Goal: Information Seeking & Learning: Compare options

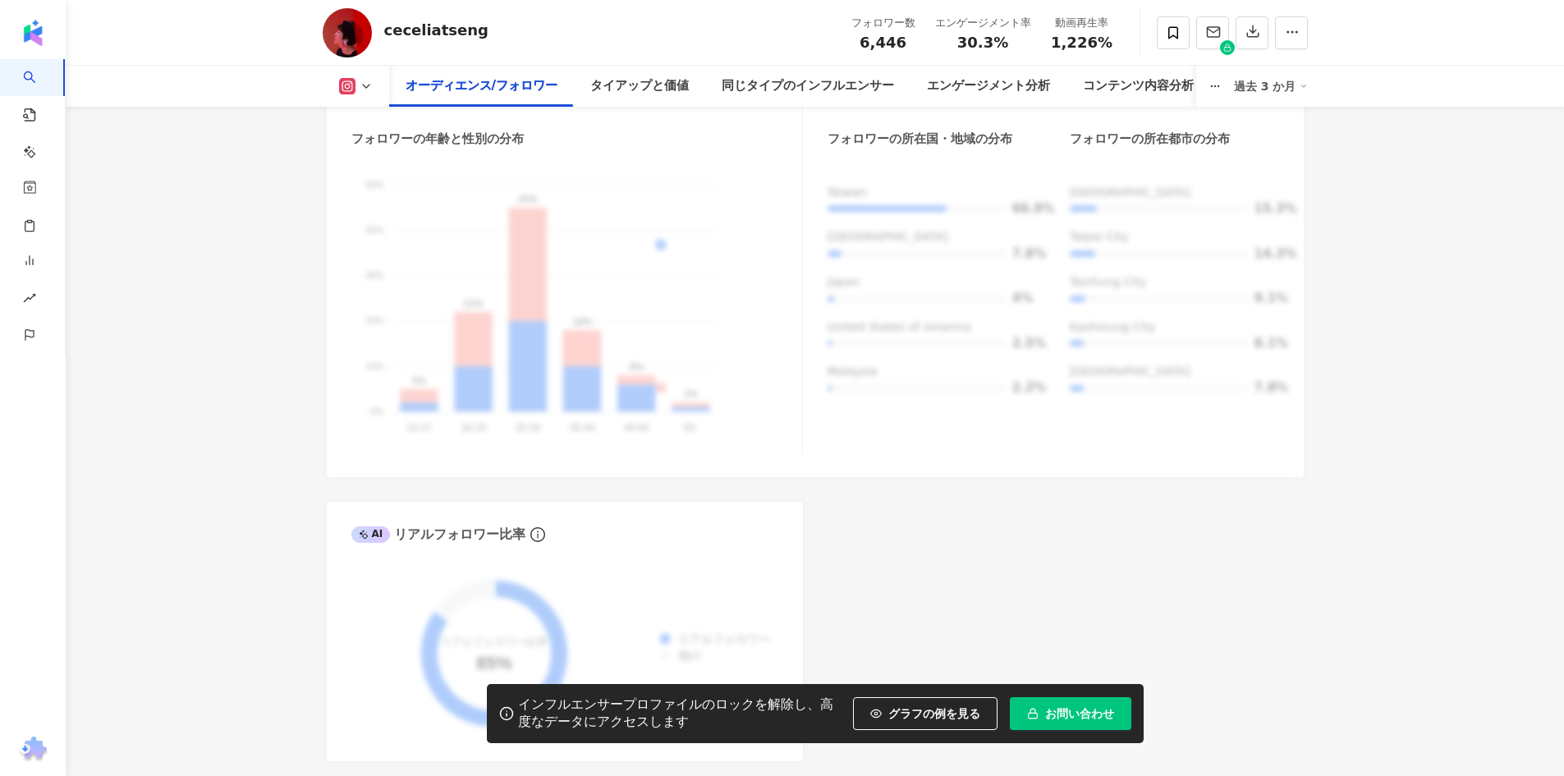
scroll to position [1442, 0]
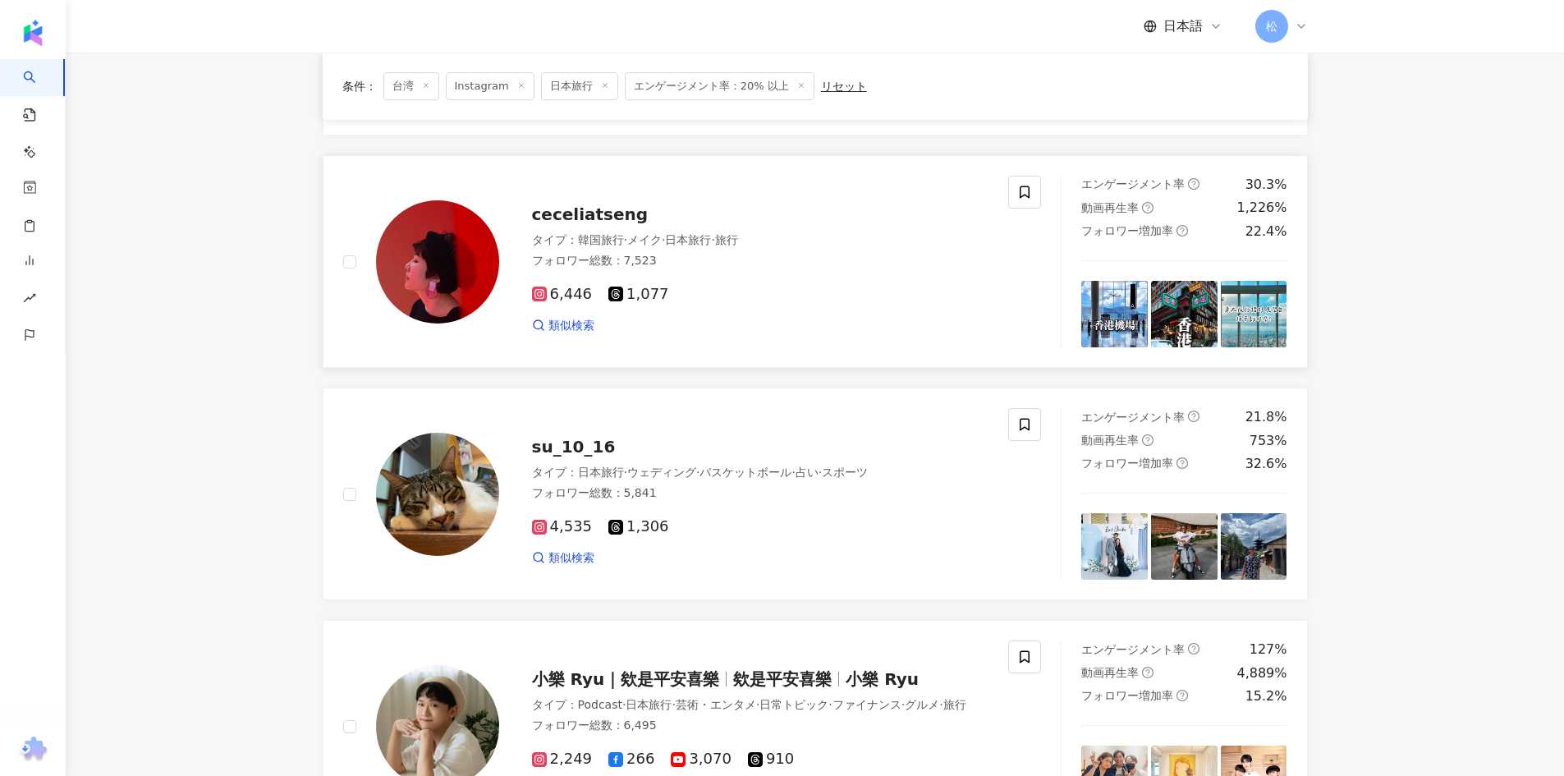
scroll to position [657, 0]
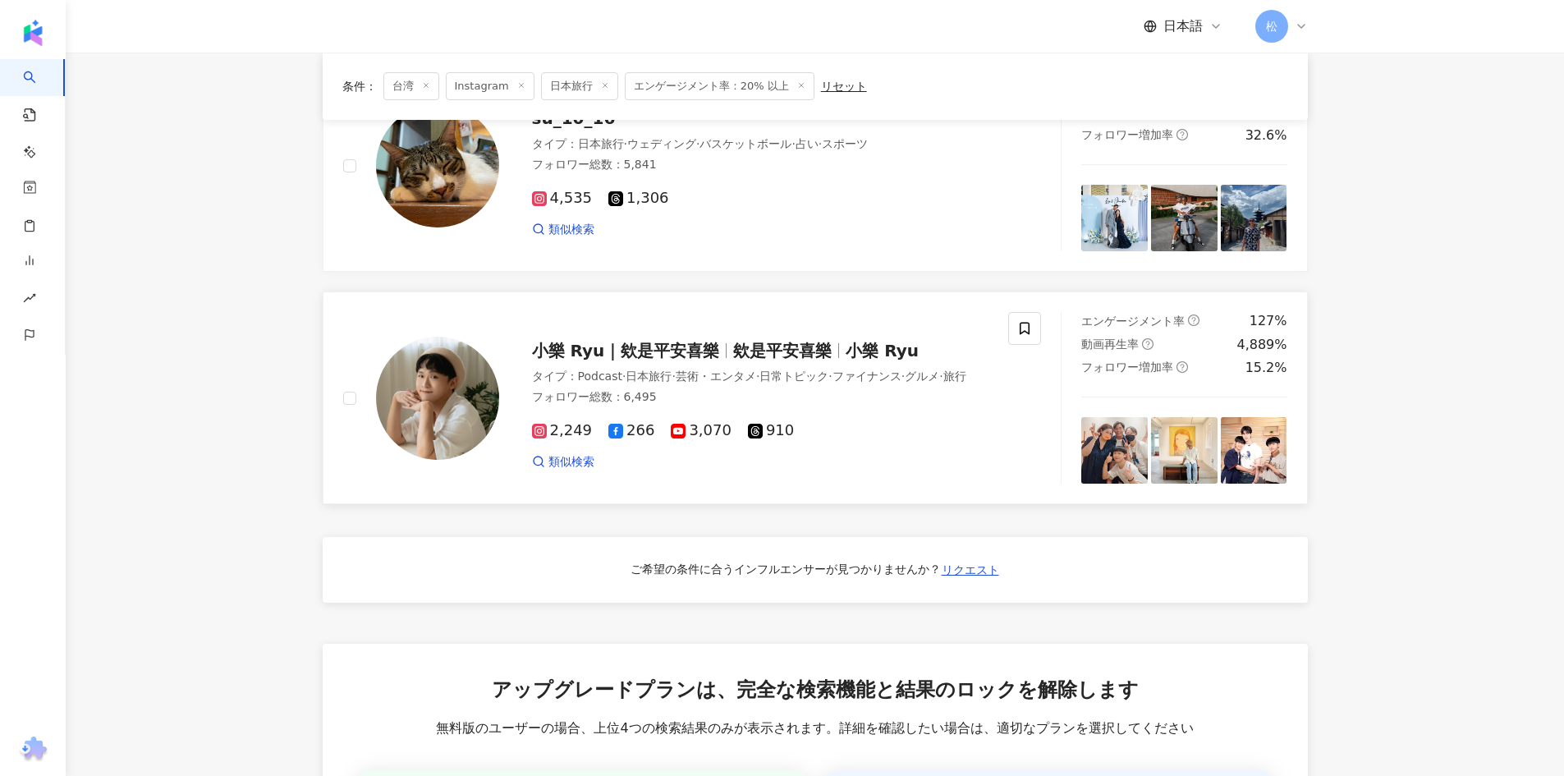
click at [526, 339] on div "小樂 Ryu｜欸是平安喜樂 欸是平安喜樂 小樂 Ryu タイプ ： Podcast · 日本旅行 · 芸術・エンタメ · 日常トピック · ファイナンス · …" at bounding box center [744, 398] width 490 height 144
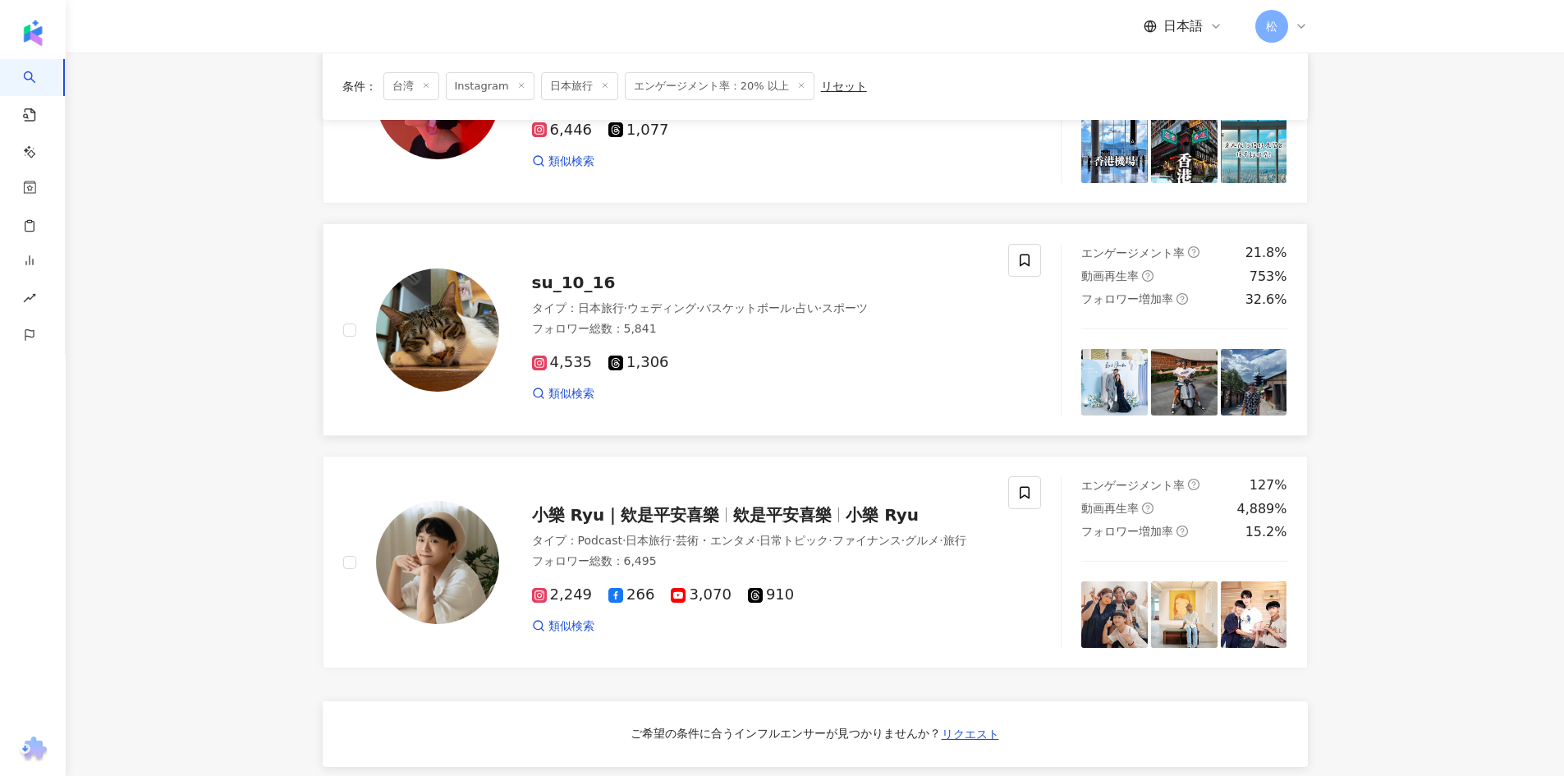
click at [556, 283] on span "su_10_16" at bounding box center [574, 283] width 84 height 20
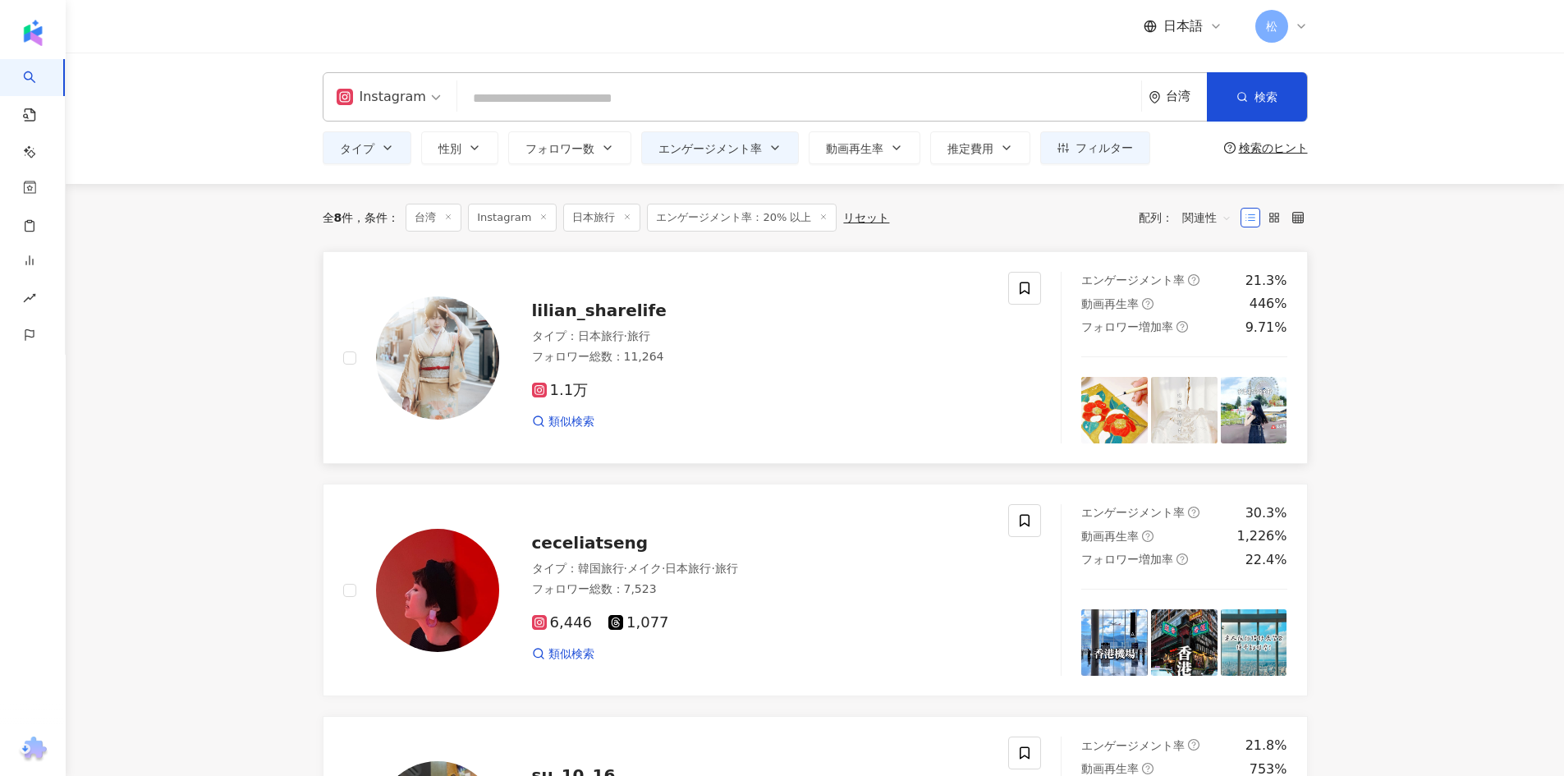
scroll to position [82, 0]
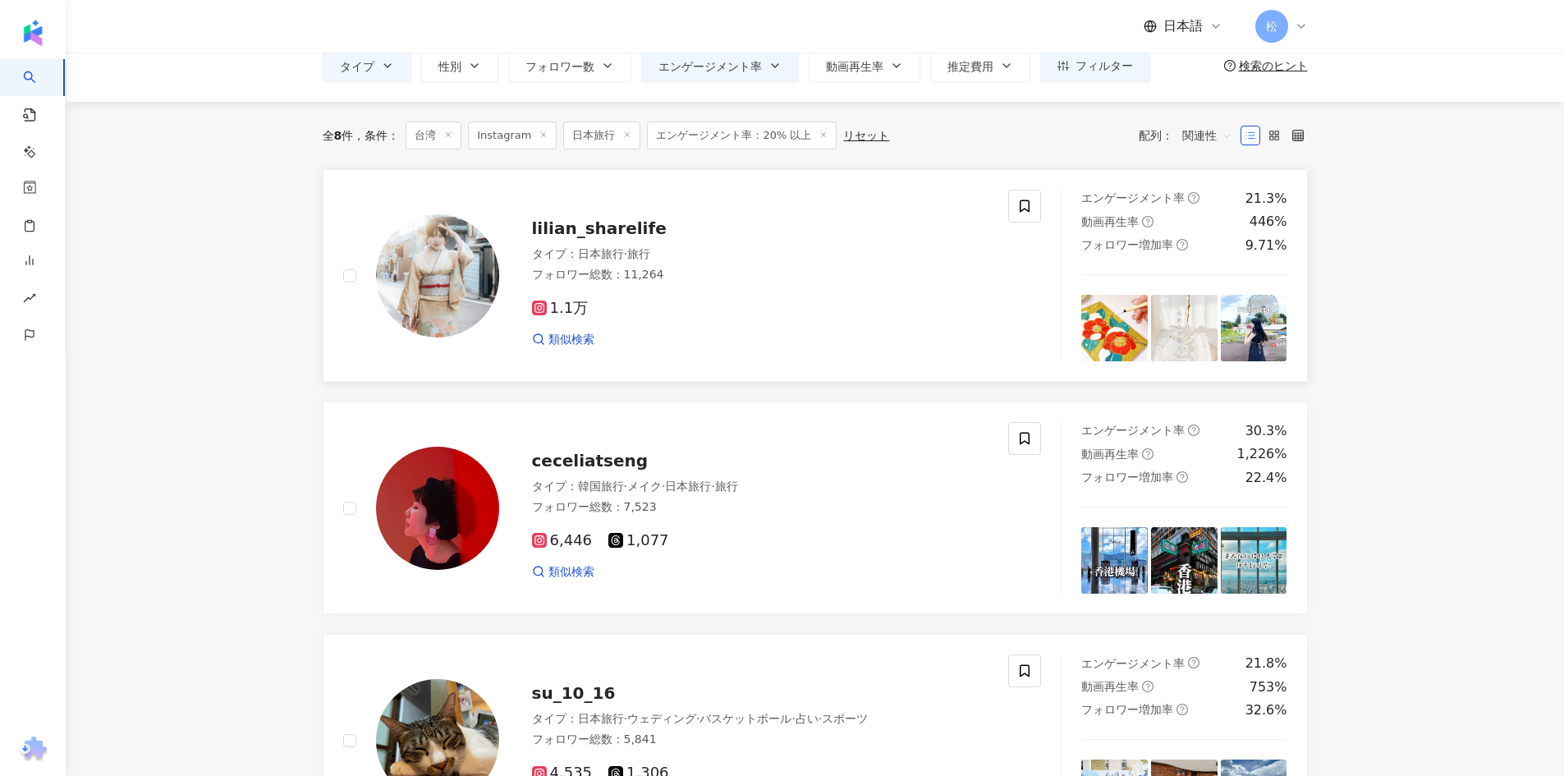
click at [564, 224] on span "lilian_sharelife" at bounding box center [599, 228] width 135 height 20
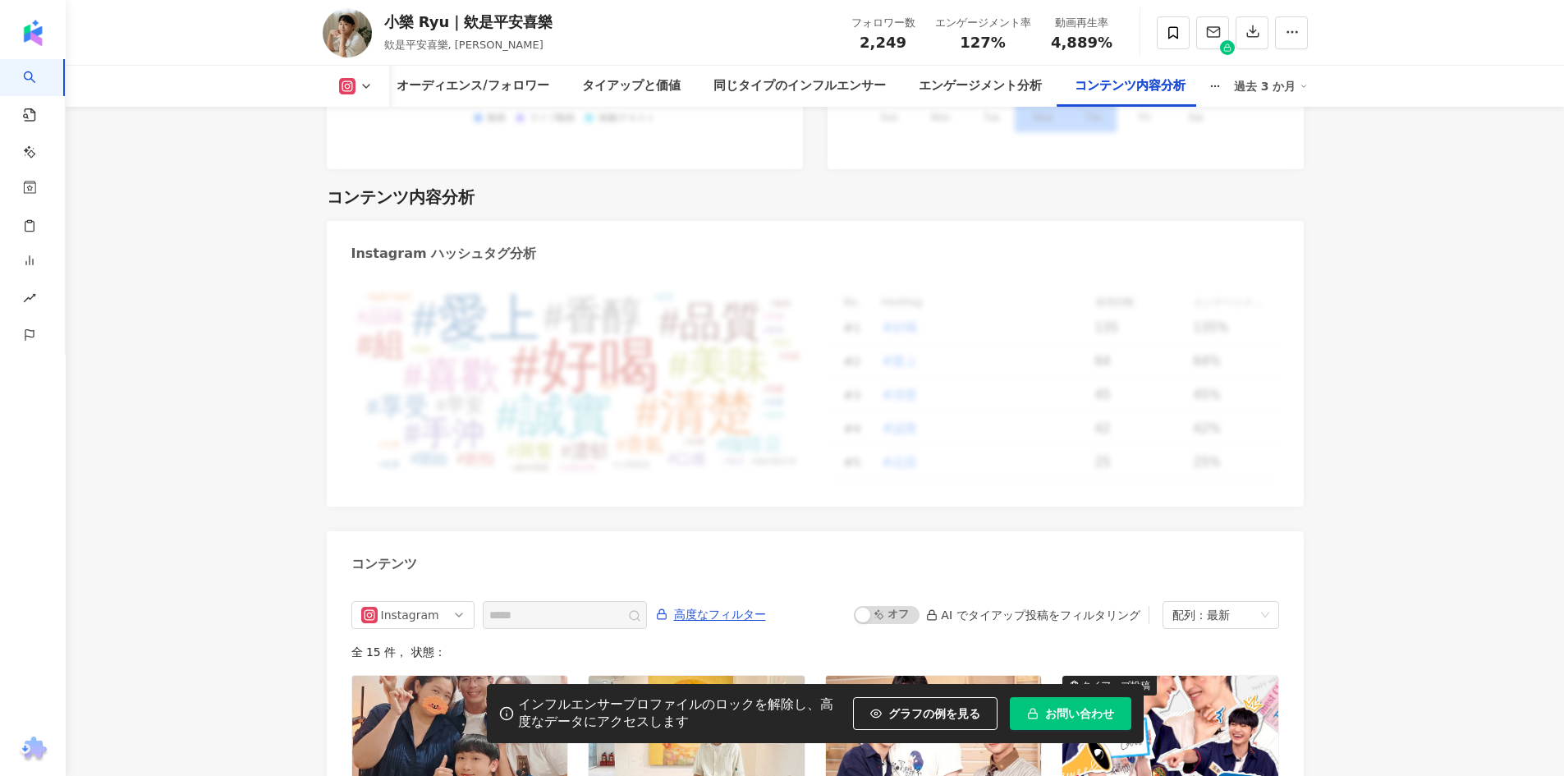
scroll to position [5043, 0]
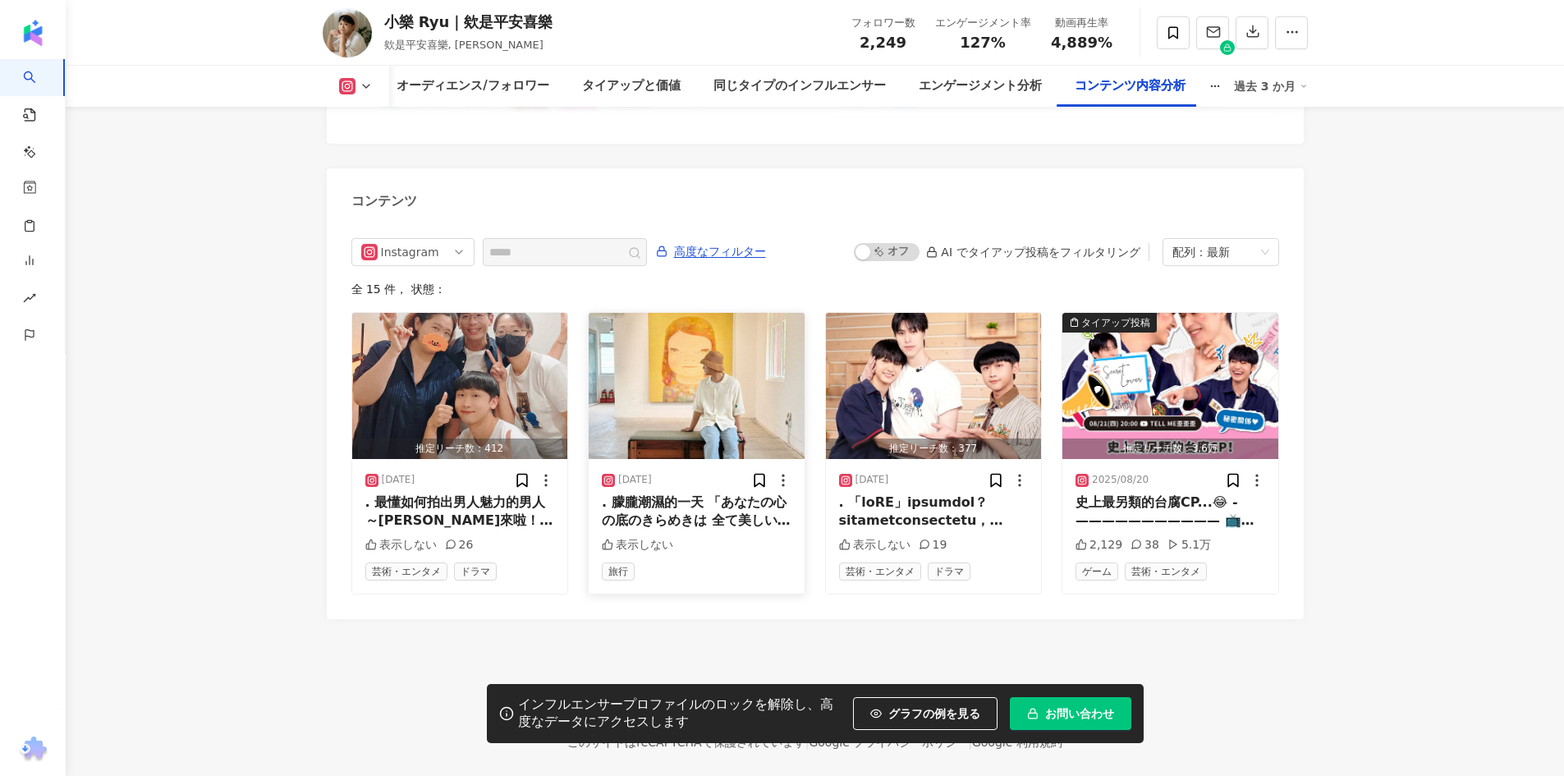
click at [695, 365] on img "button" at bounding box center [697, 386] width 216 height 146
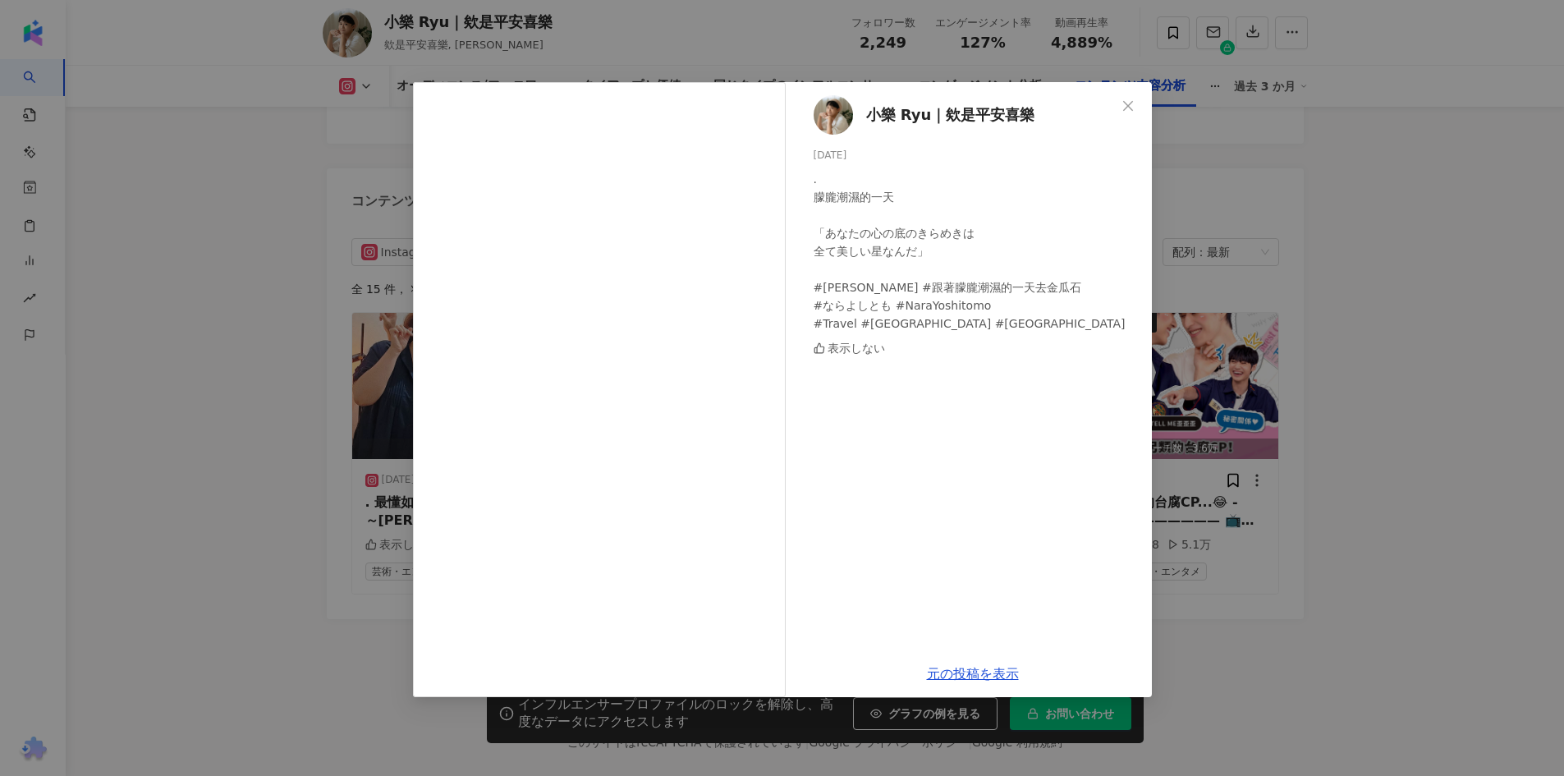
scroll to position [0, 0]
click at [1126, 108] on icon "close" at bounding box center [1128, 105] width 10 height 10
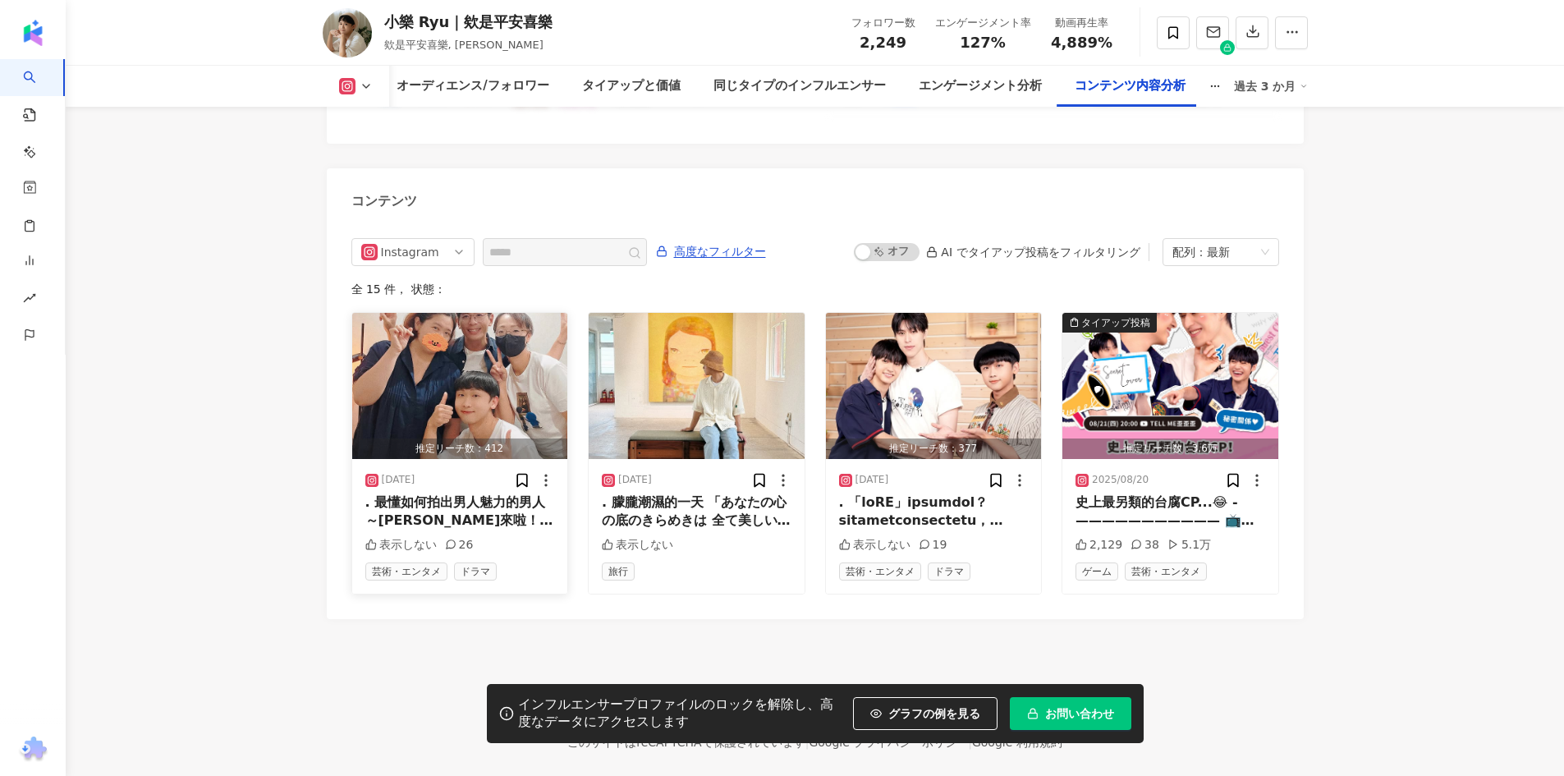
click at [489, 365] on img "button" at bounding box center [460, 386] width 216 height 146
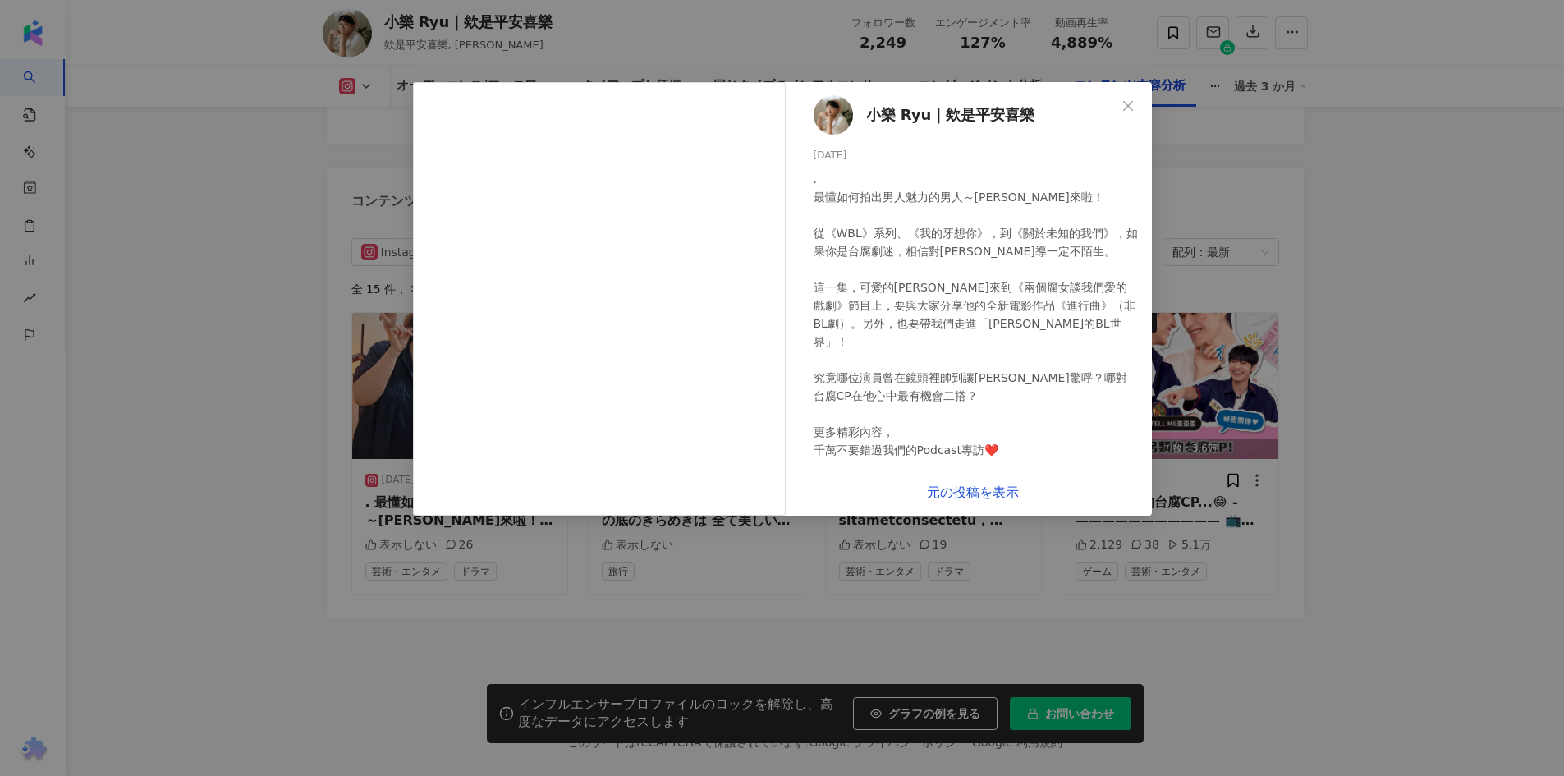
scroll to position [69, 0]
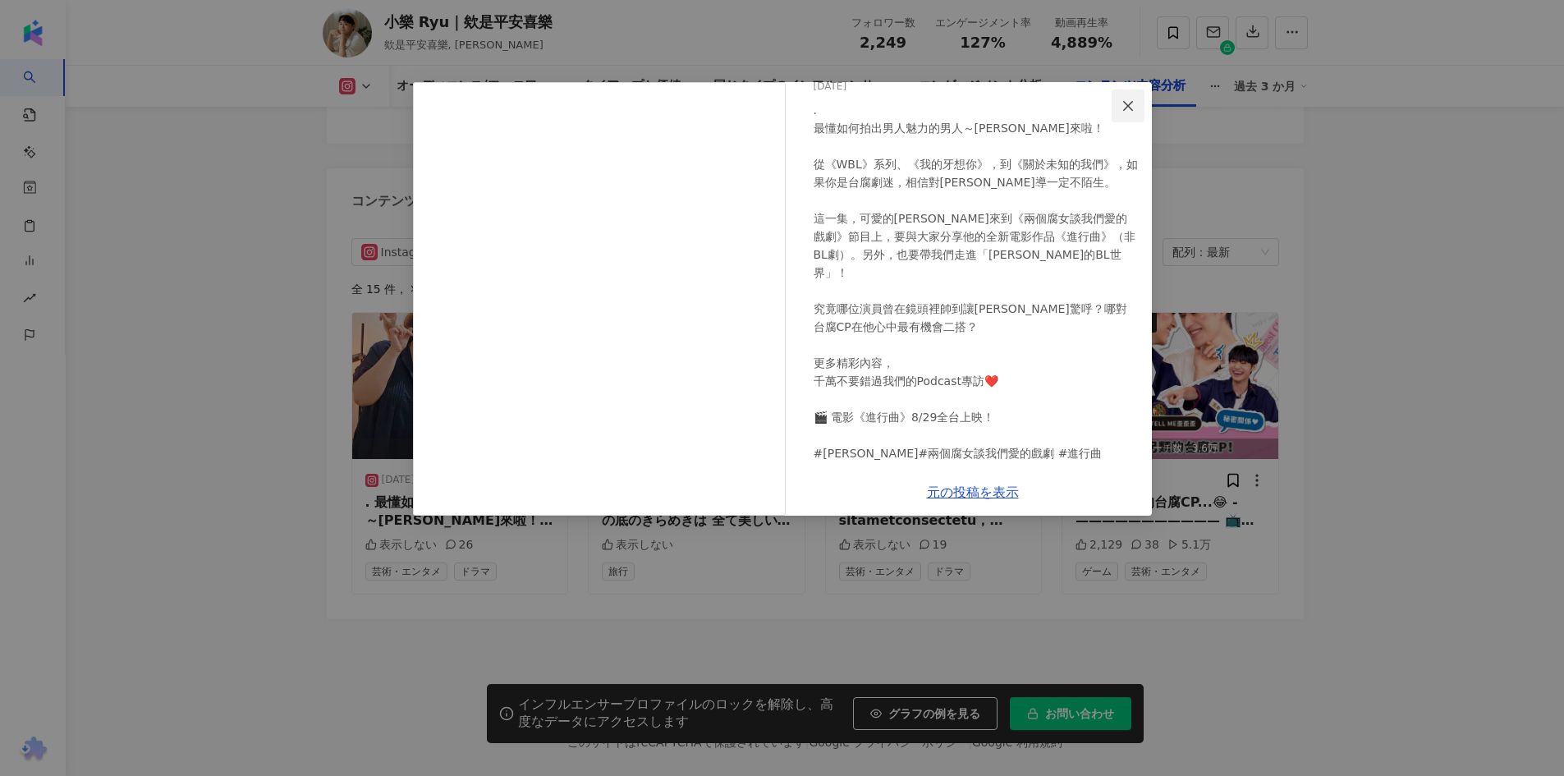
click at [1129, 112] on icon "close" at bounding box center [1128, 105] width 13 height 13
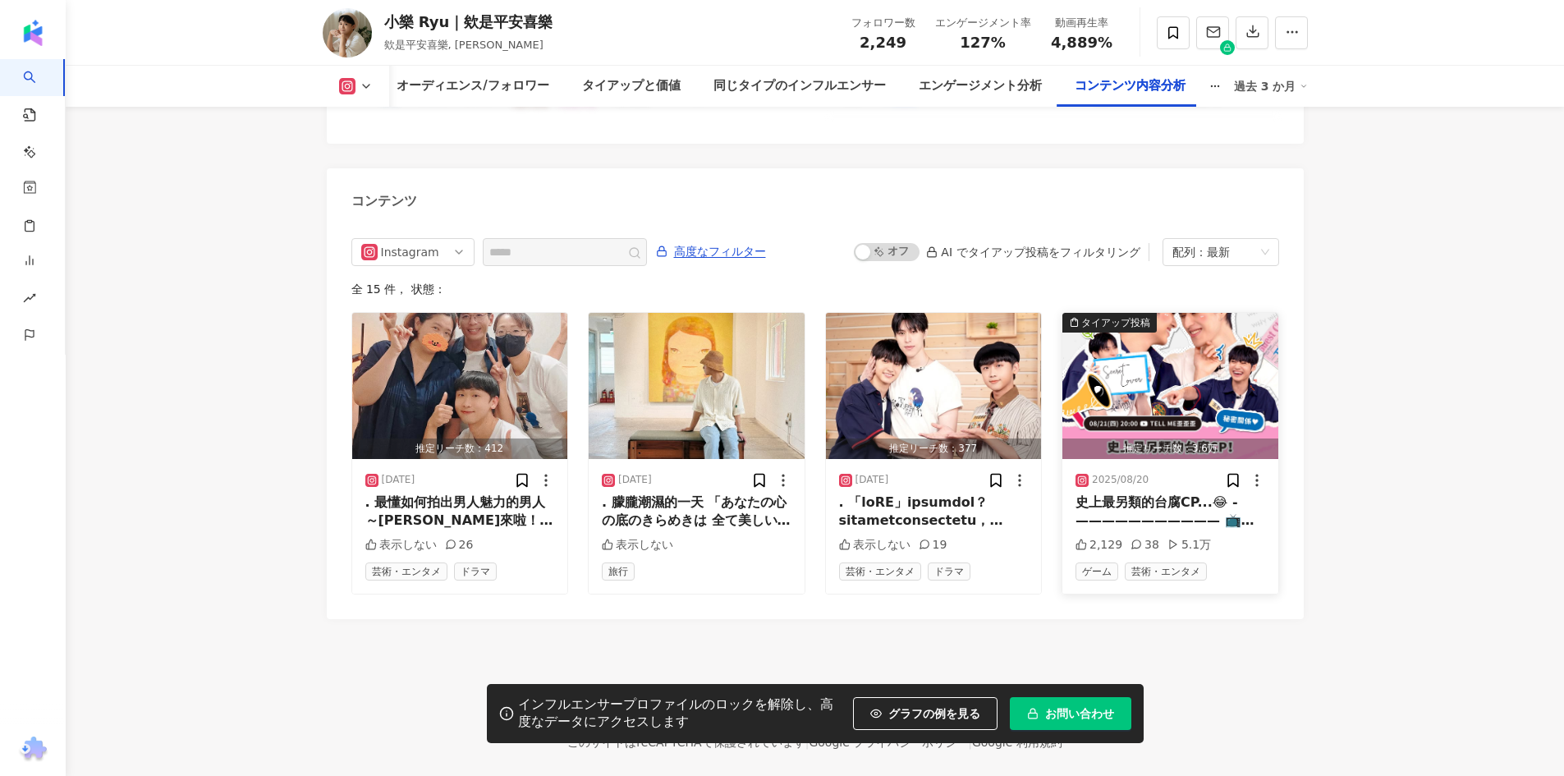
click at [1177, 360] on img "button" at bounding box center [1170, 386] width 216 height 146
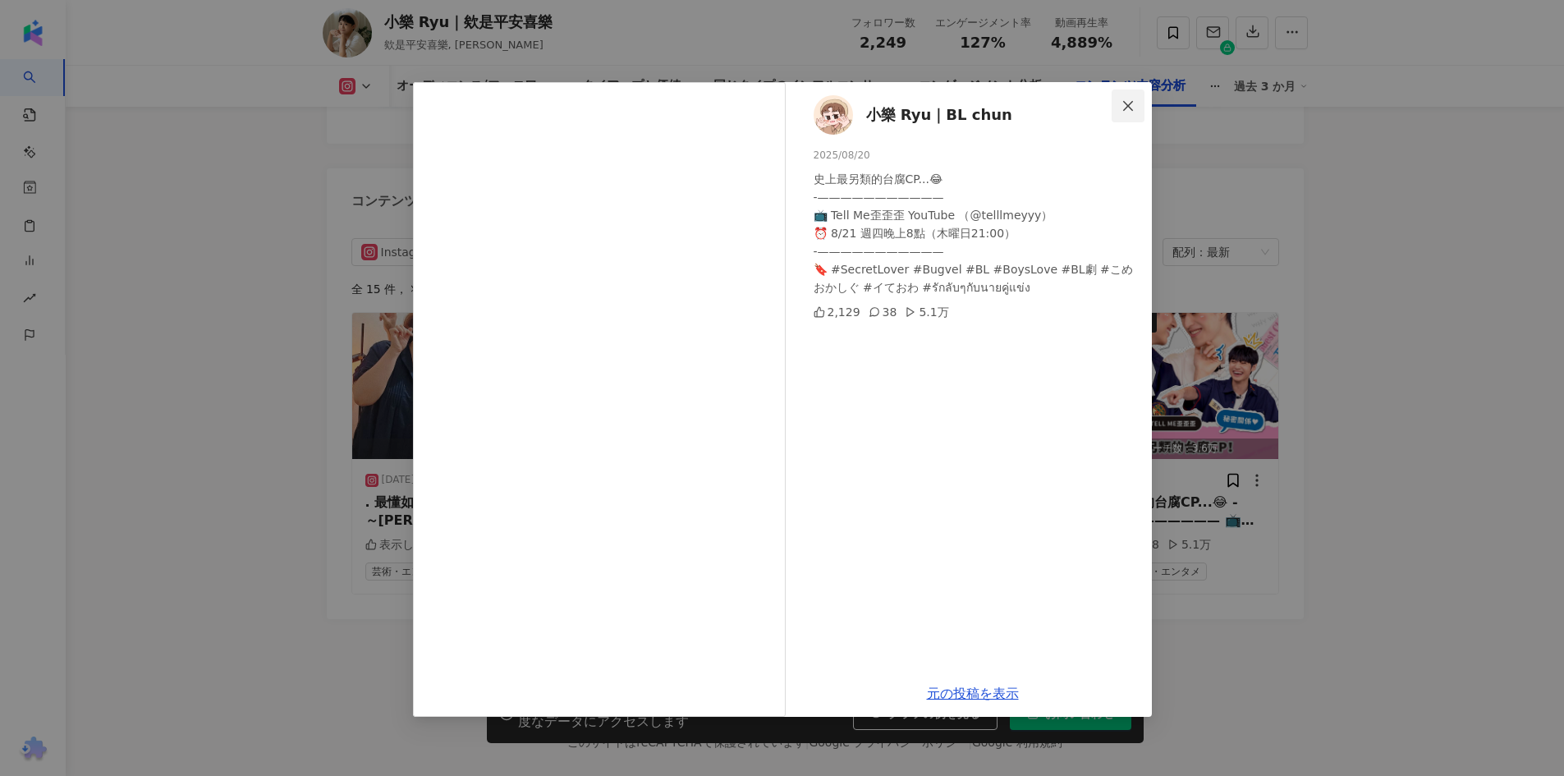
click at [1131, 106] on icon "close" at bounding box center [1128, 105] width 13 height 13
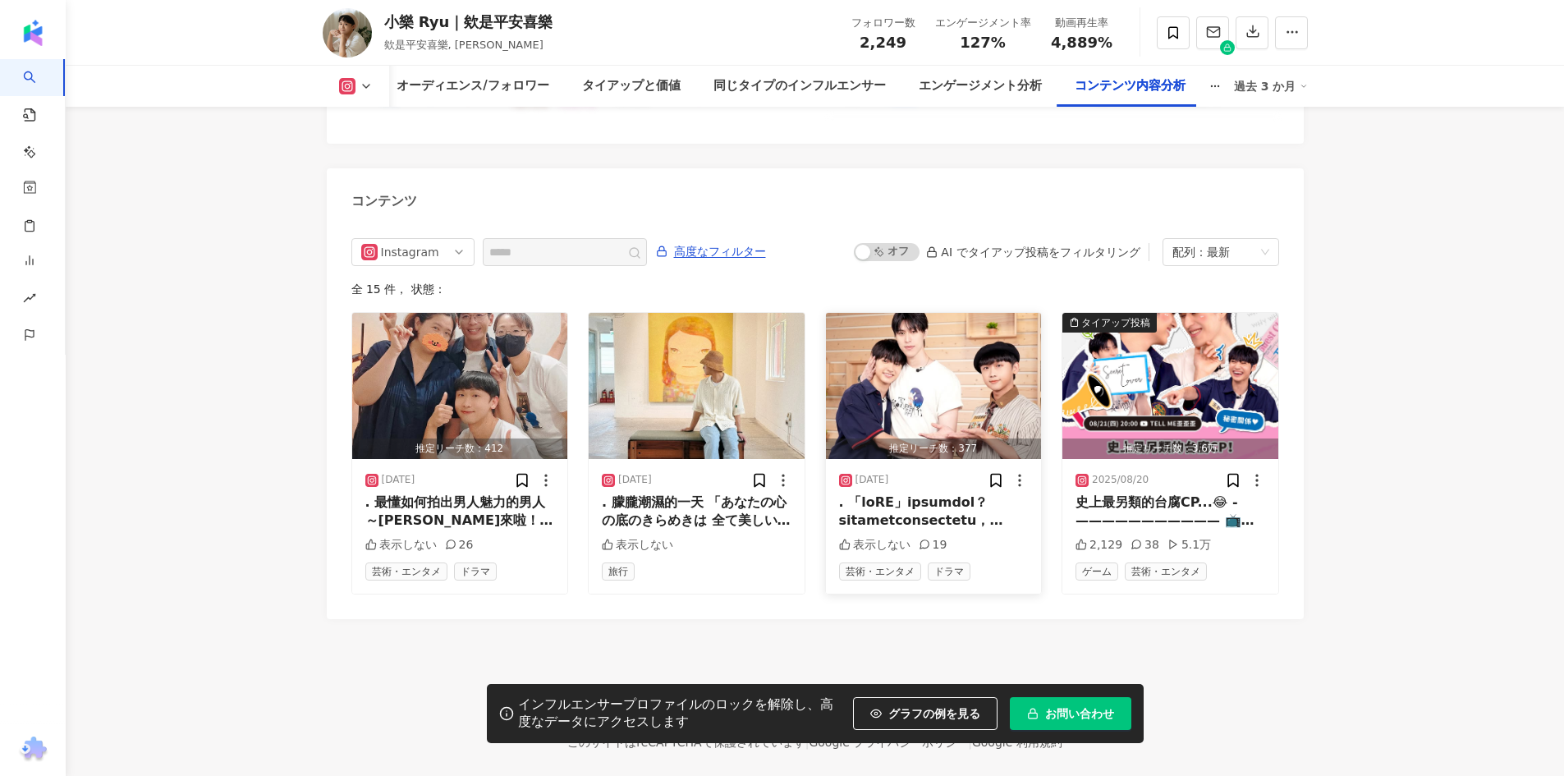
click at [968, 365] on img "button" at bounding box center [934, 386] width 216 height 146
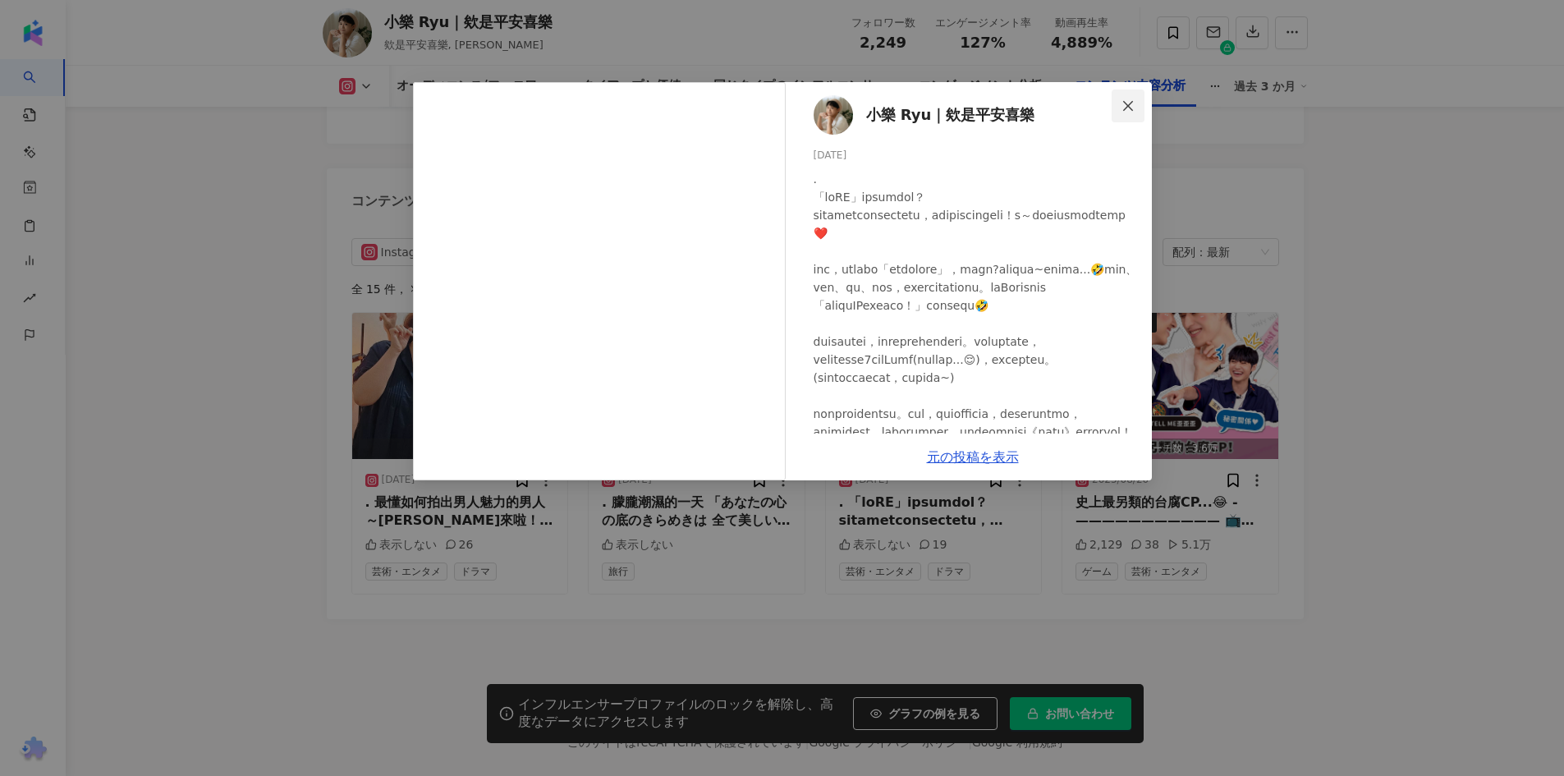
click at [1128, 103] on icon "close" at bounding box center [1128, 105] width 13 height 13
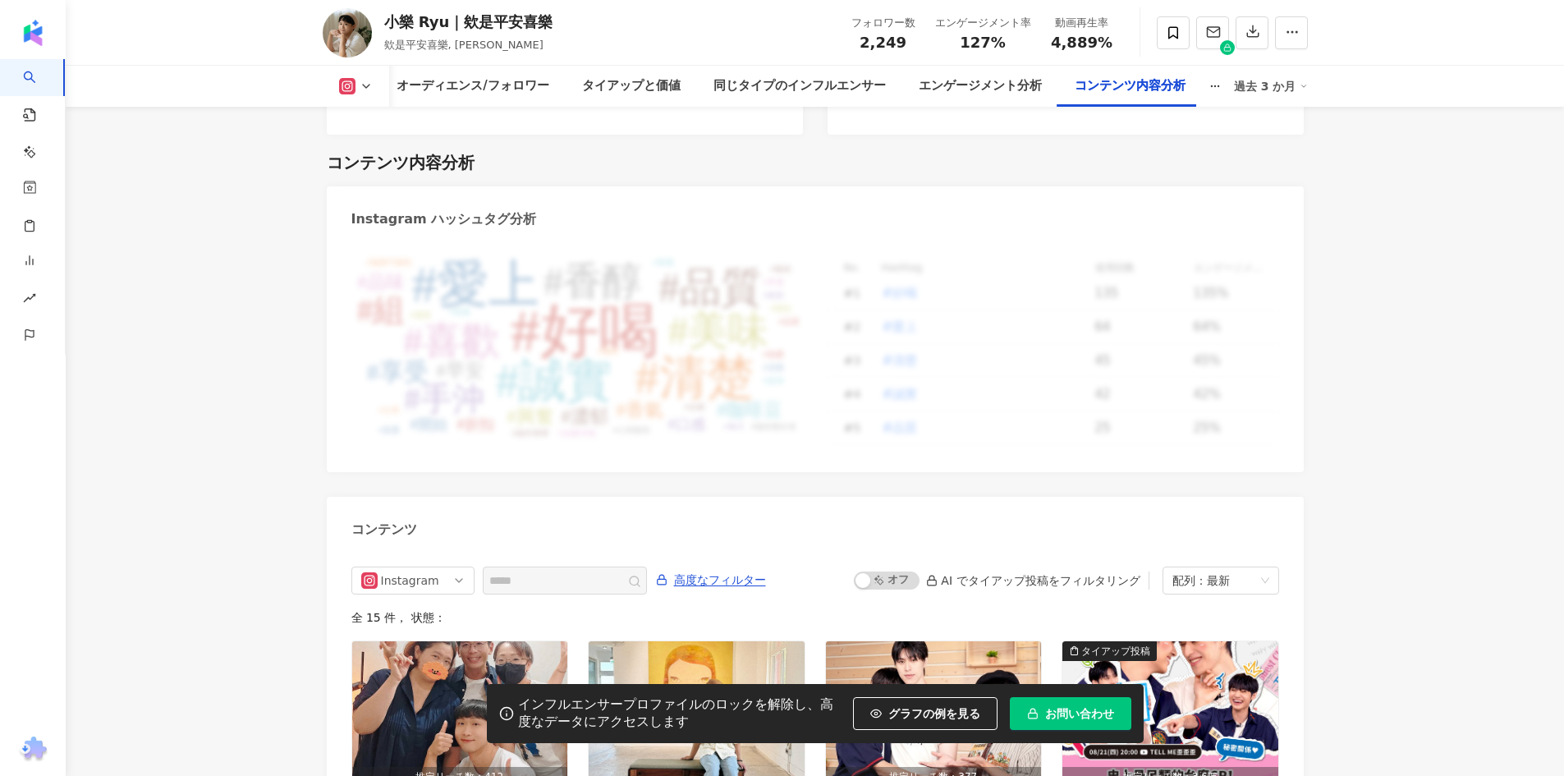
scroll to position [5043, 0]
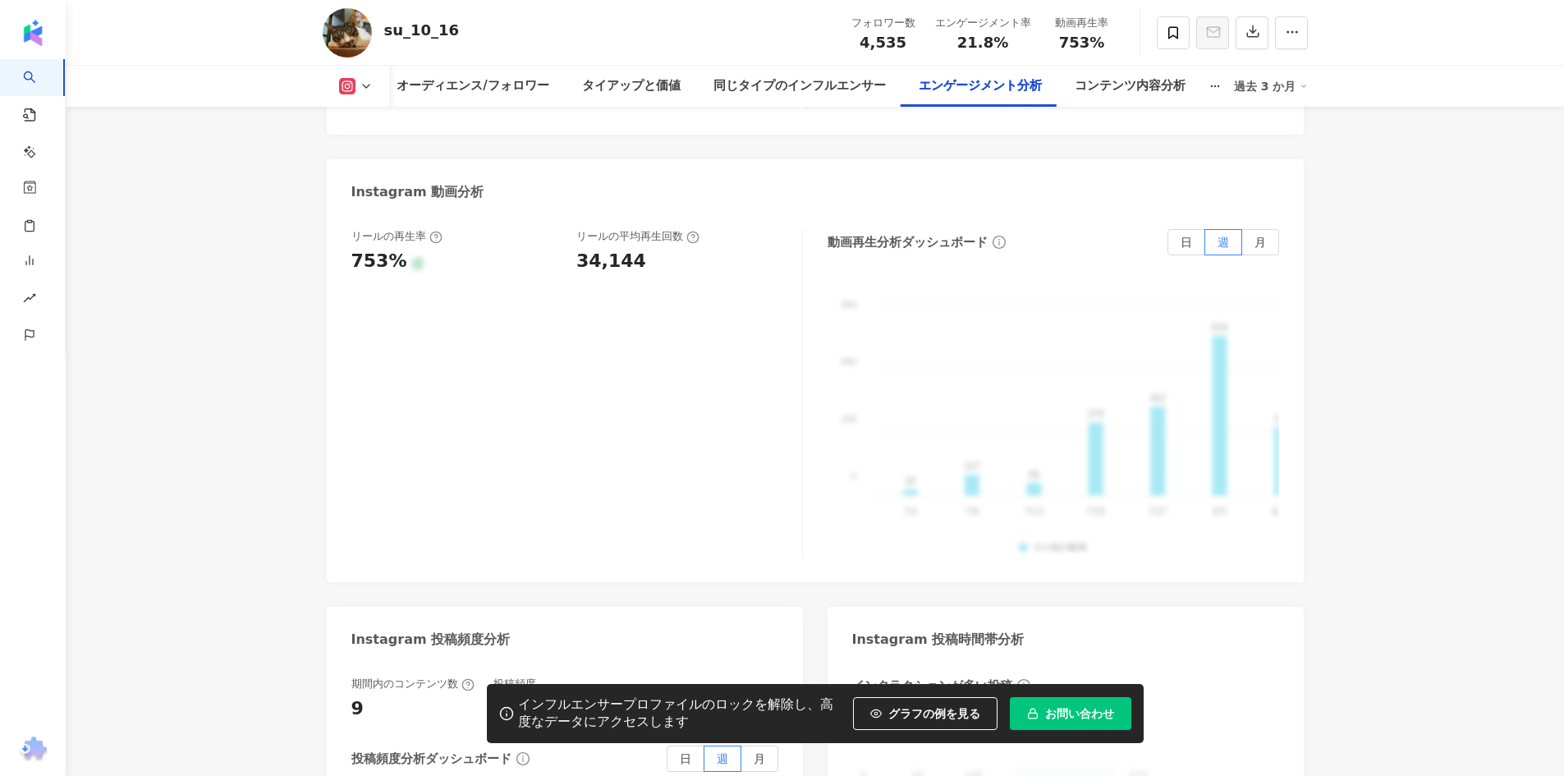
scroll to position [3476, 0]
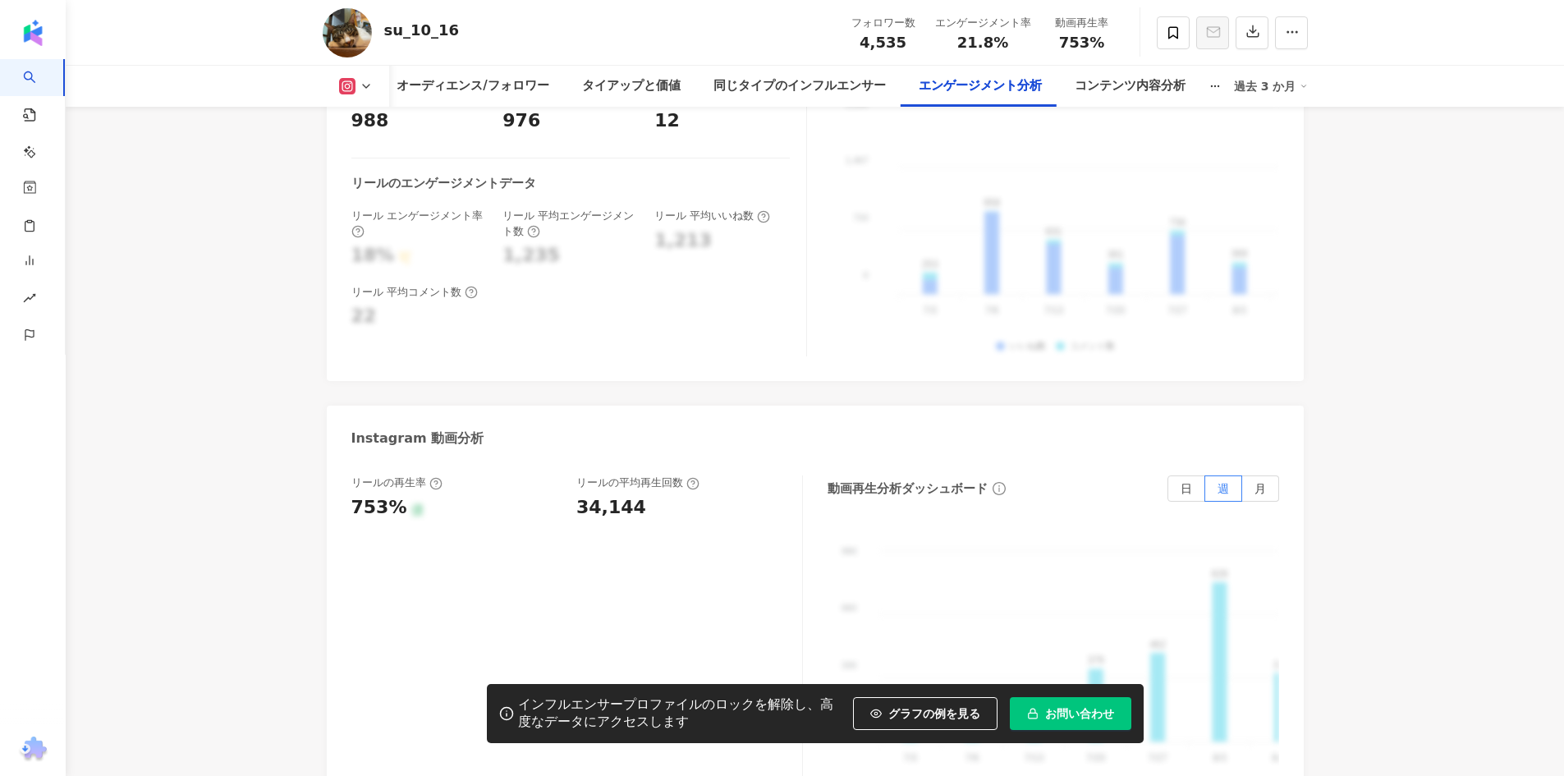
click at [380, 88] on button at bounding box center [356, 86] width 67 height 16
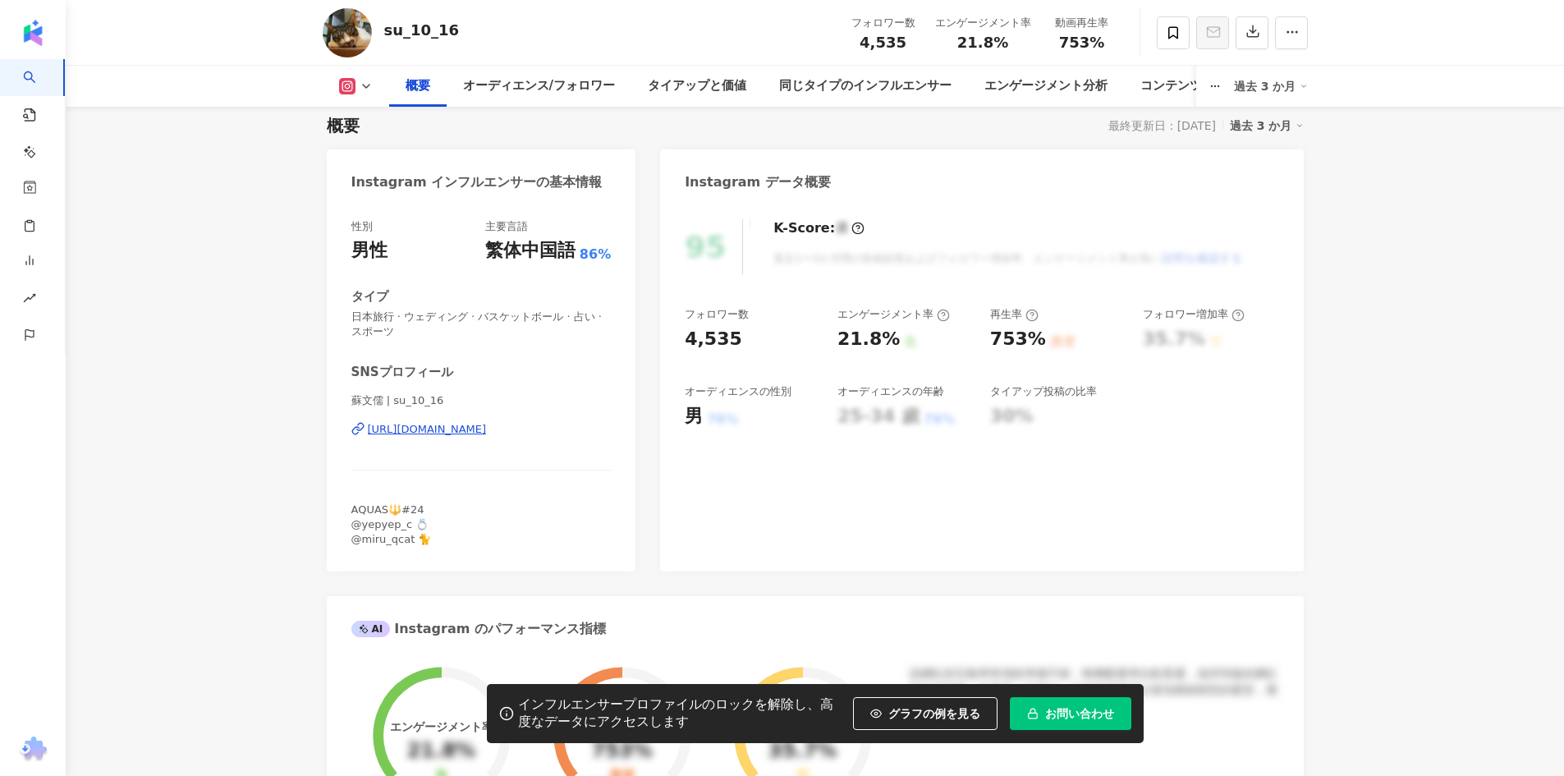
scroll to position [0, 0]
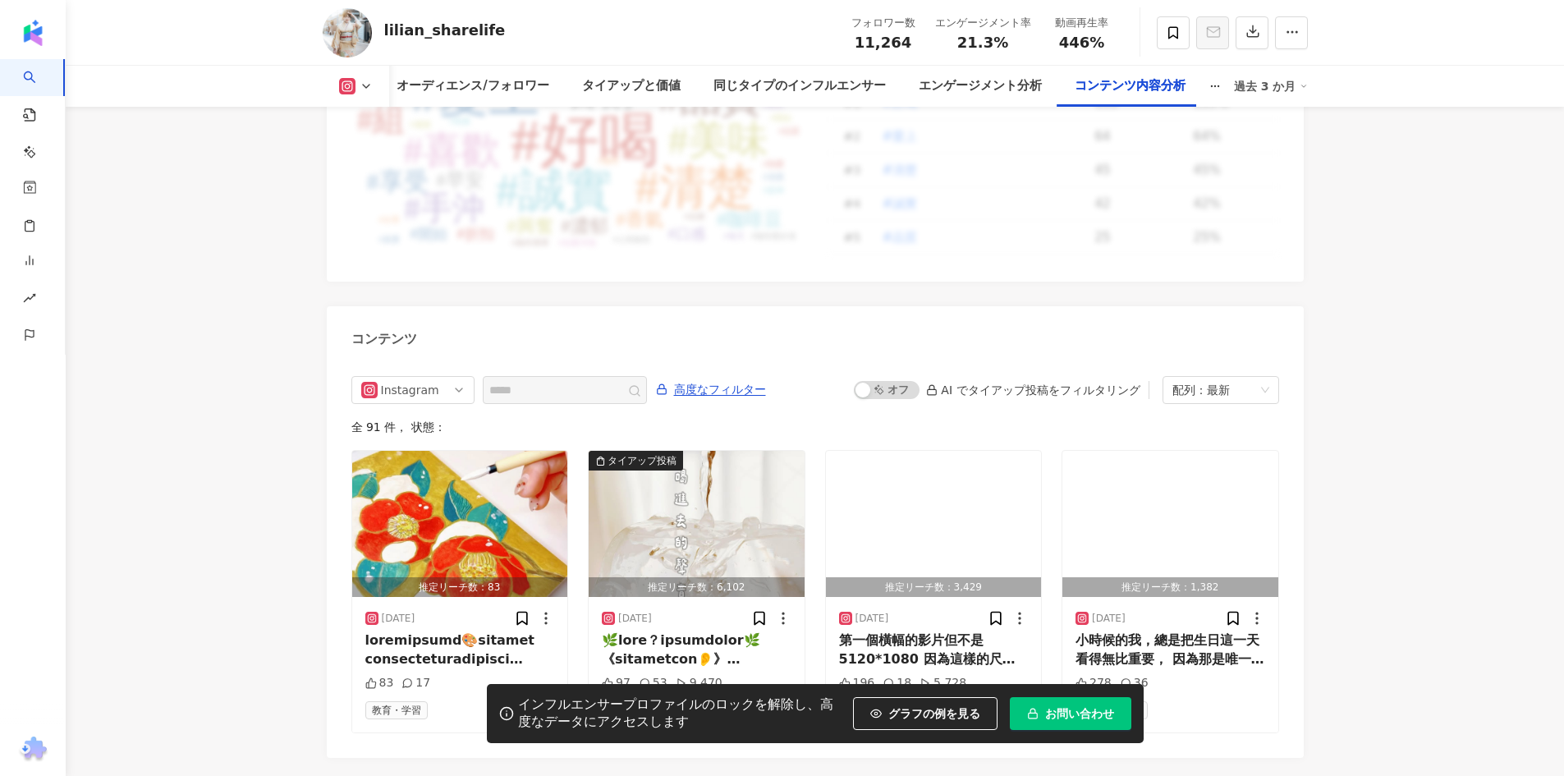
scroll to position [5008, 0]
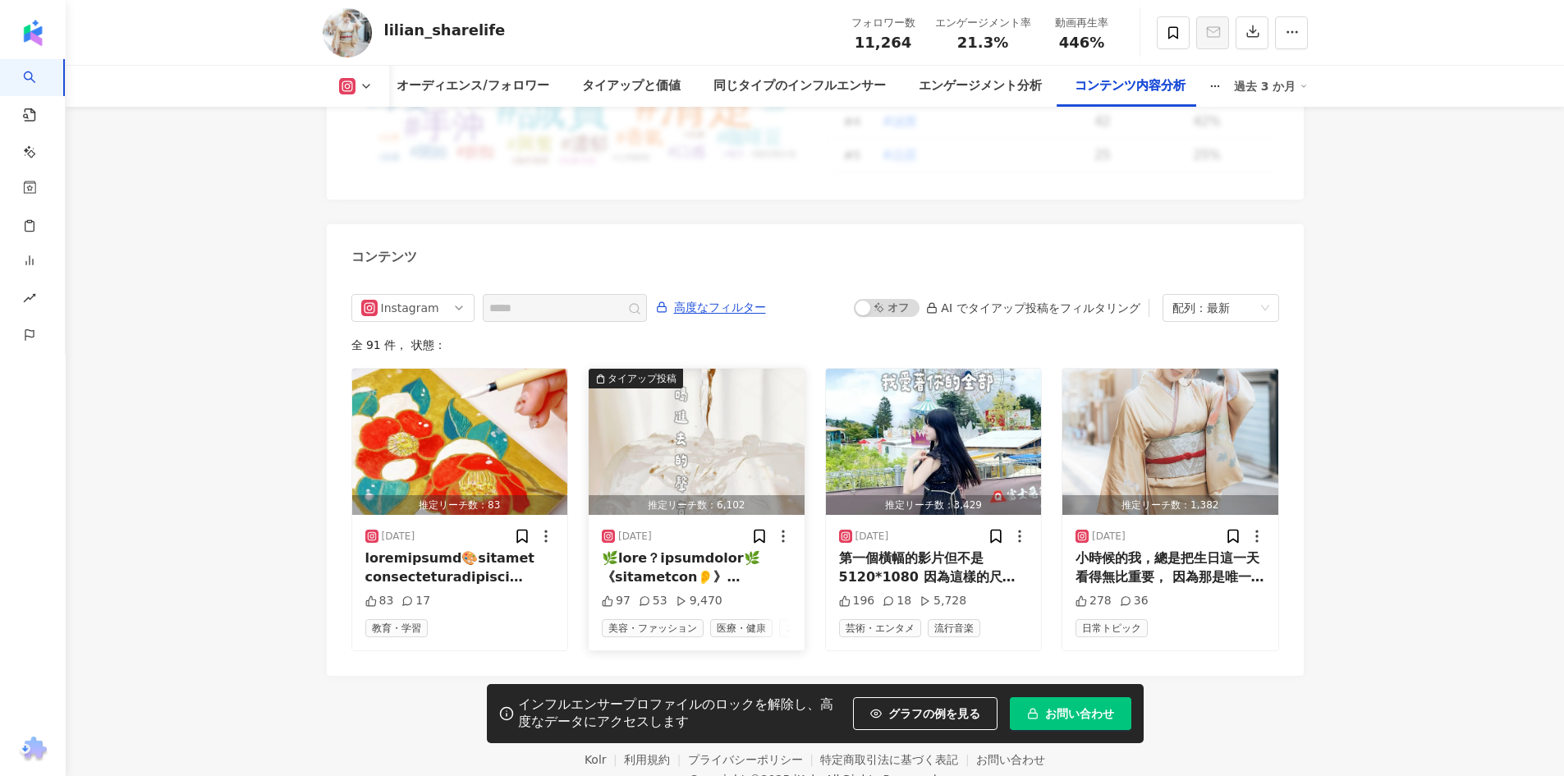
click at [663, 409] on img "button" at bounding box center [697, 442] width 216 height 146
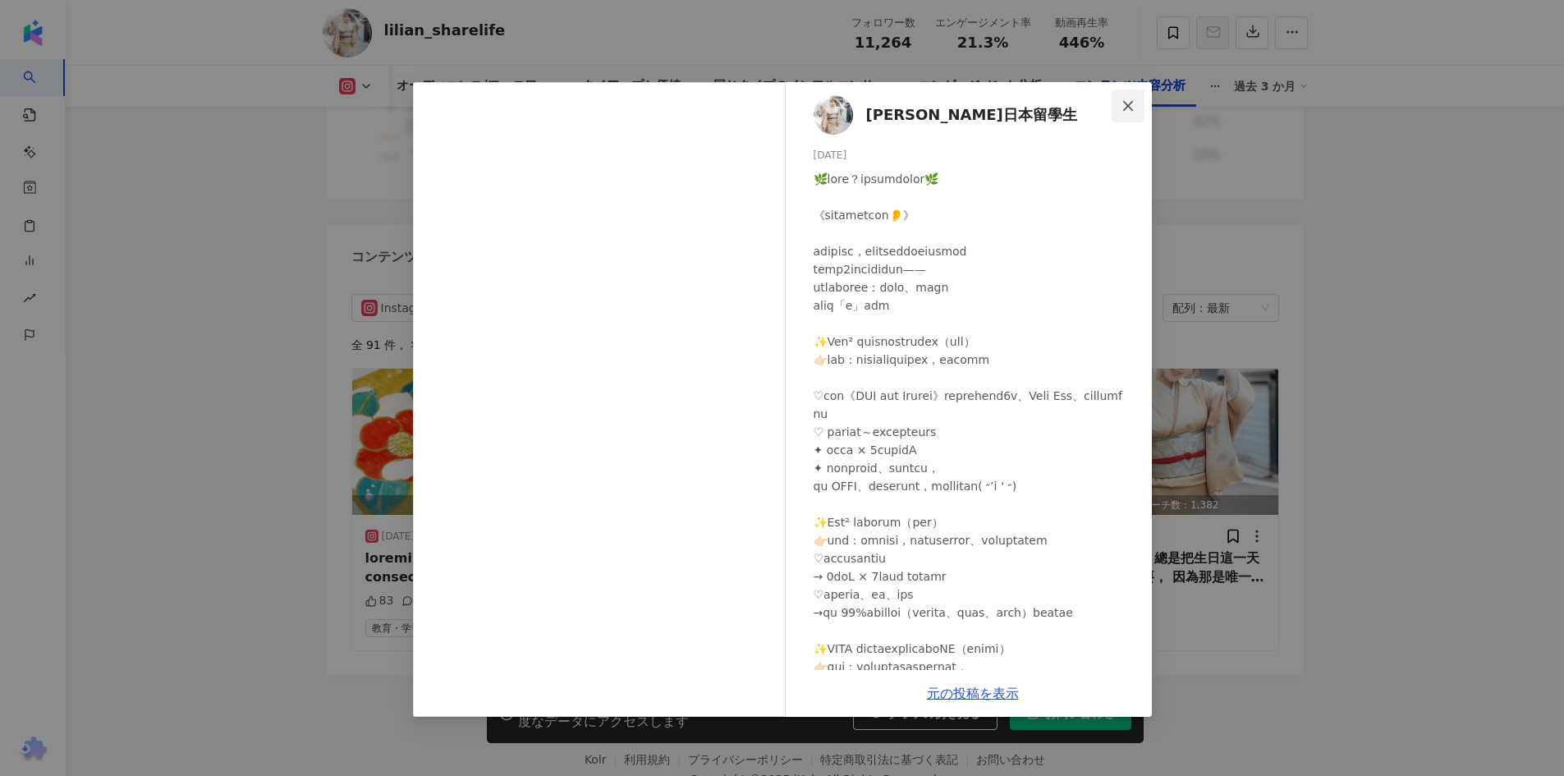
click at [1126, 100] on icon "close" at bounding box center [1128, 105] width 13 height 13
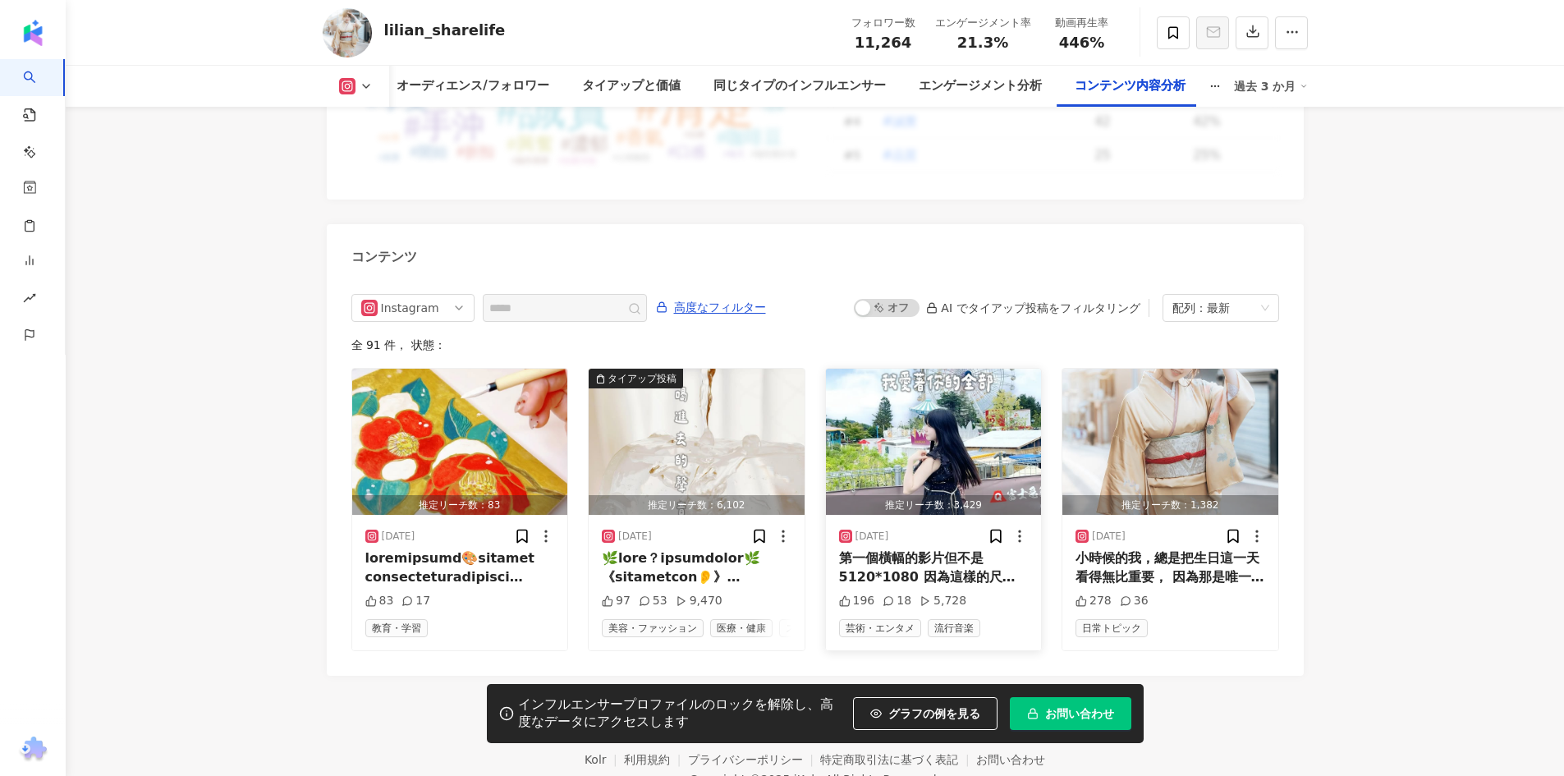
scroll to position [5058, 0]
